Goal: Information Seeking & Learning: Learn about a topic

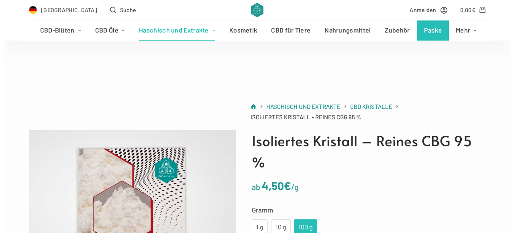
scroll to position [80, 0]
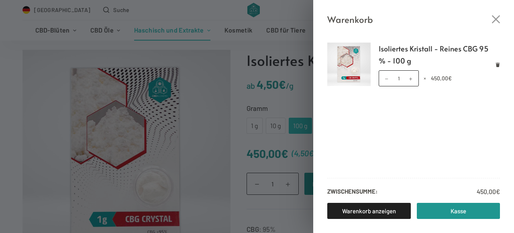
click at [497, 17] on icon "Close cart drawer" at bounding box center [496, 19] width 8 height 8
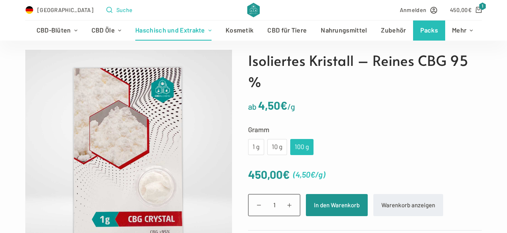
click at [106, 11] on icon "Open search form" at bounding box center [109, 10] width 6 height 6
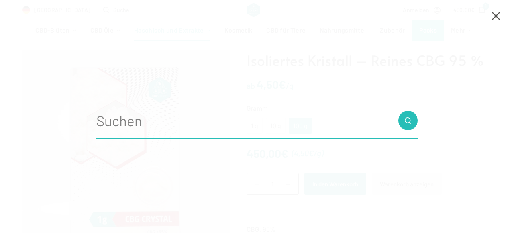
click at [141, 126] on input "Search for..." at bounding box center [256, 120] width 321 height 36
type input "CBC isolate"
click at [398, 111] on button "Such-Button" at bounding box center [407, 120] width 19 height 19
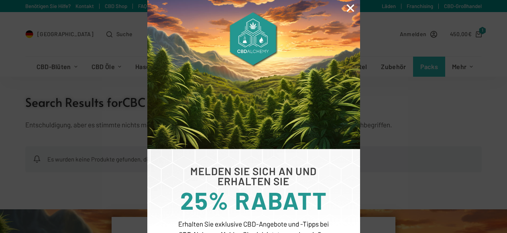
click at [348, 8] on icon "Close" at bounding box center [350, 8] width 10 height 10
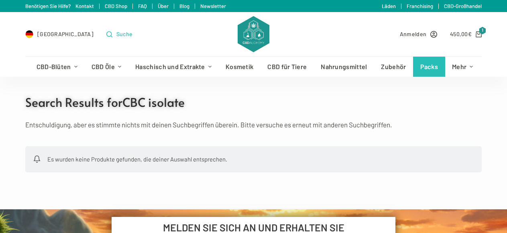
click at [116, 33] on span "Suche" at bounding box center [124, 33] width 16 height 9
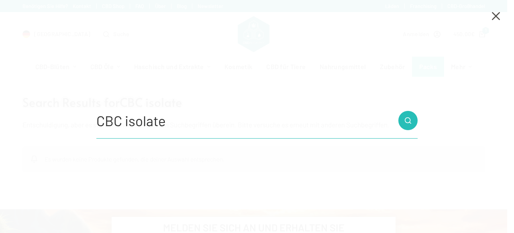
click at [163, 124] on input "CBC isolate" at bounding box center [256, 120] width 321 height 36
type input "CBC"
click at [398, 111] on button "Such-Button" at bounding box center [407, 120] width 19 height 19
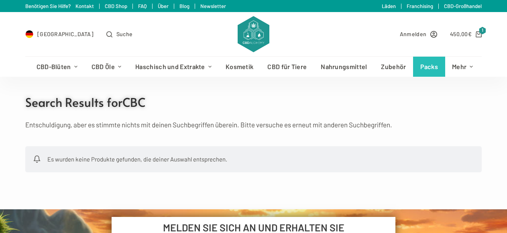
click at [106, 33] on icon "Open search form" at bounding box center [109, 34] width 6 height 6
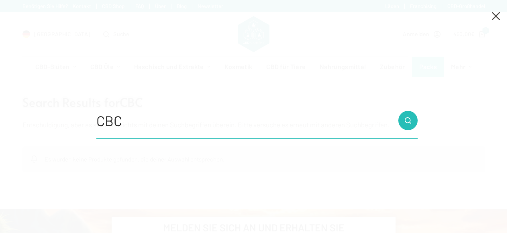
drag, startPoint x: 134, startPoint y: 128, endPoint x: 142, endPoint y: 117, distance: 13.2
click at [134, 127] on input "CBC" at bounding box center [256, 120] width 321 height 36
type input "CBN"
click at [398, 111] on button "Such-Button" at bounding box center [407, 120] width 19 height 19
click at [128, 120] on input "CBN" at bounding box center [256, 120] width 321 height 36
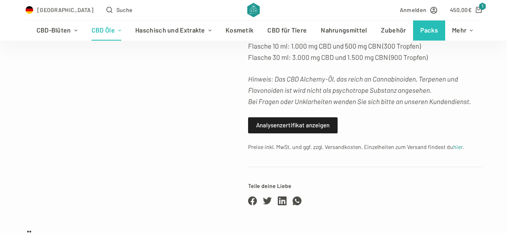
scroll to position [441, 0]
